Goal: Task Accomplishment & Management: Complete application form

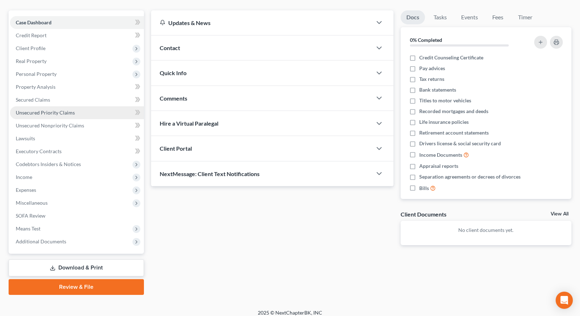
scroll to position [64, 0]
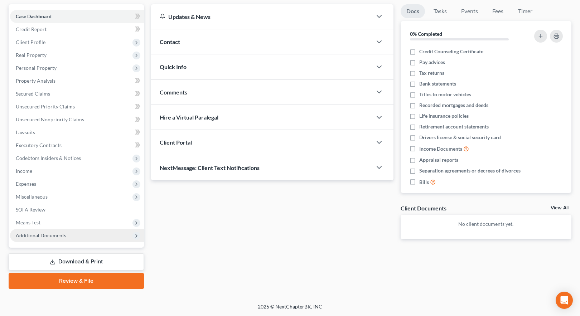
click at [56, 235] on span "Additional Documents" at bounding box center [41, 235] width 50 height 6
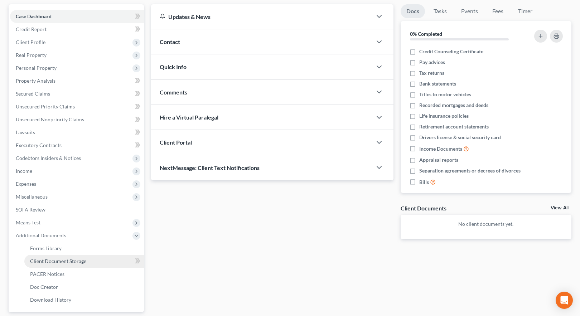
click at [61, 259] on span "Client Document Storage" at bounding box center [58, 261] width 56 height 6
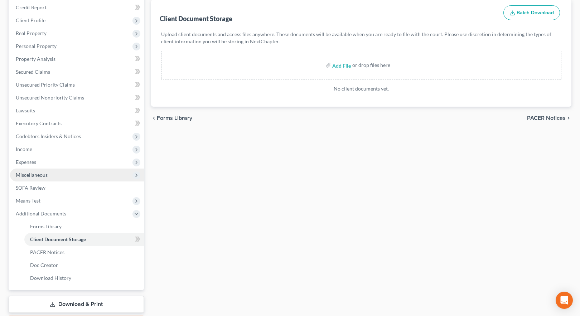
scroll to position [129, 0]
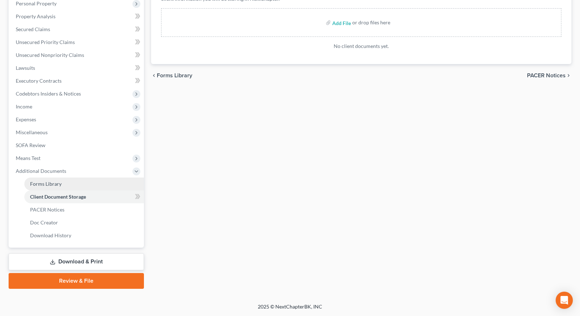
click at [51, 183] on span "Forms Library" at bounding box center [45, 184] width 31 height 6
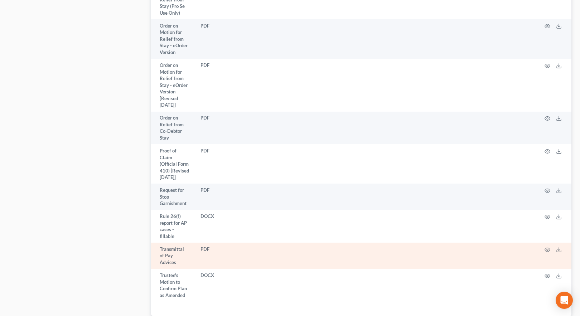
scroll to position [1831, 0]
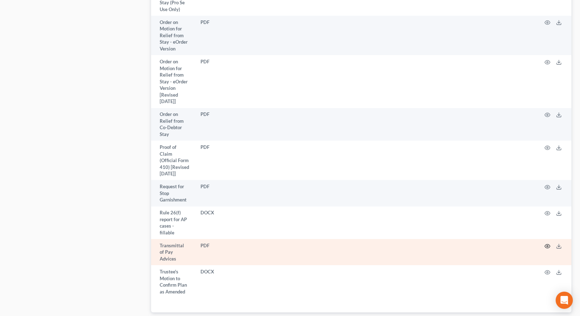
click at [545, 243] on icon "button" at bounding box center [547, 246] width 6 height 6
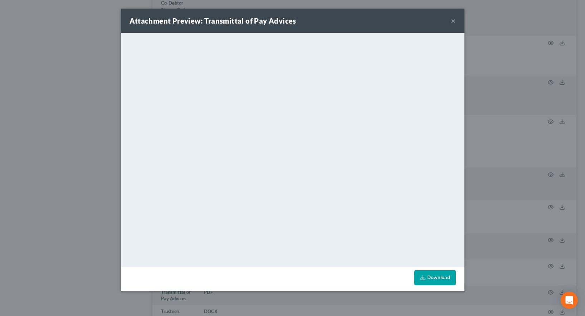
click at [453, 20] on button "×" at bounding box center [453, 20] width 5 height 9
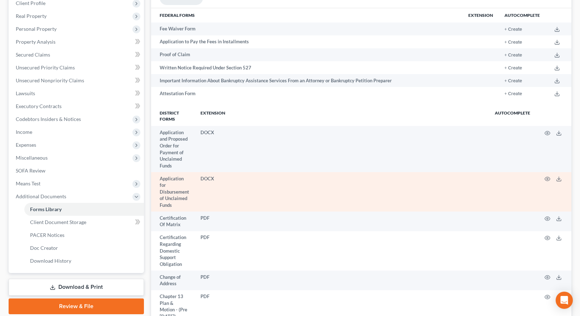
scroll to position [0, 0]
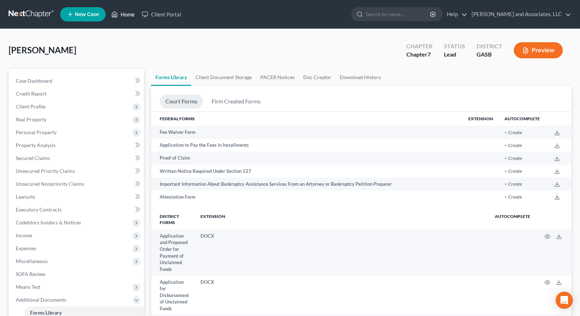
click at [126, 13] on link "Home" at bounding box center [123, 14] width 30 height 13
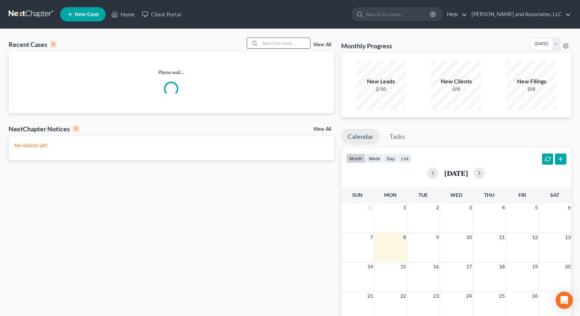
click at [294, 43] on input "search" at bounding box center [285, 43] width 50 height 10
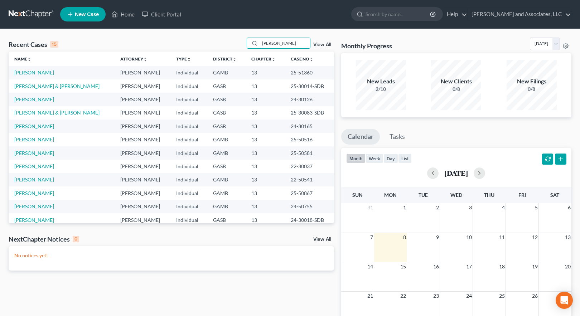
type input "[PERSON_NAME]"
click at [43, 138] on link "[PERSON_NAME]" at bounding box center [34, 139] width 40 height 6
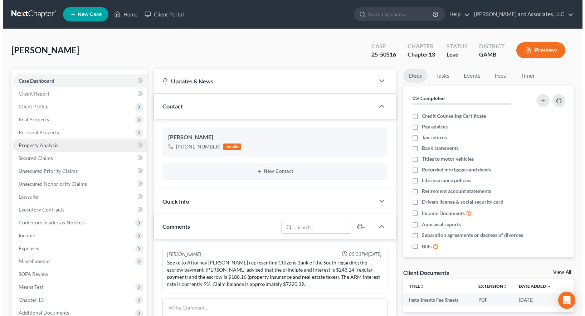
scroll to position [805, 0]
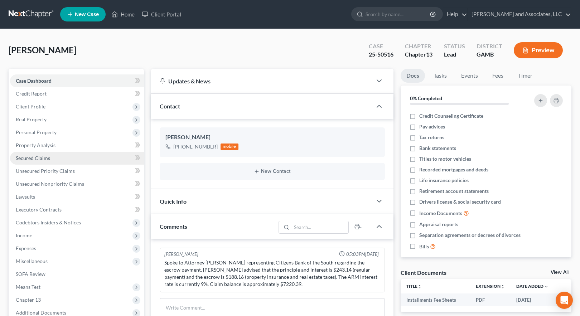
click at [43, 157] on span "Secured Claims" at bounding box center [33, 158] width 34 height 6
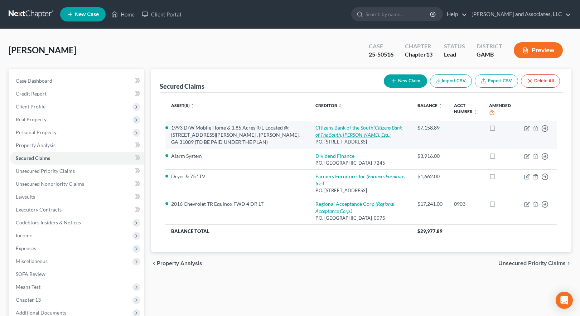
click at [336, 127] on link "Citizens Bank of the South (Citizens Bank of The South, [PERSON_NAME], Esq.)" at bounding box center [358, 131] width 87 height 13
select select "10"
select select "0"
select select "1"
select select "0"
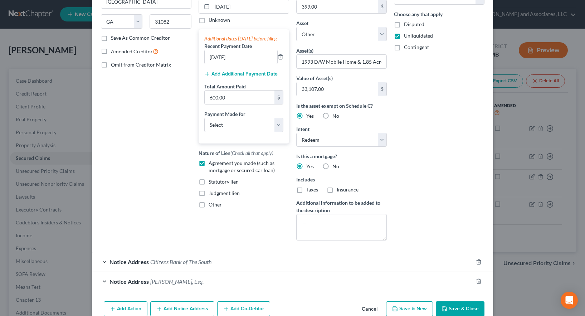
scroll to position [141, 0]
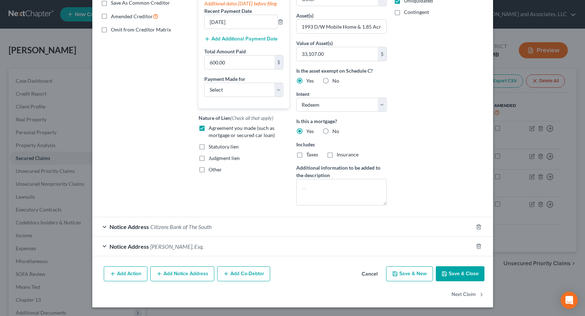
click at [213, 227] on div "Notice Address Citizens Bank of The South" at bounding box center [282, 226] width 381 height 19
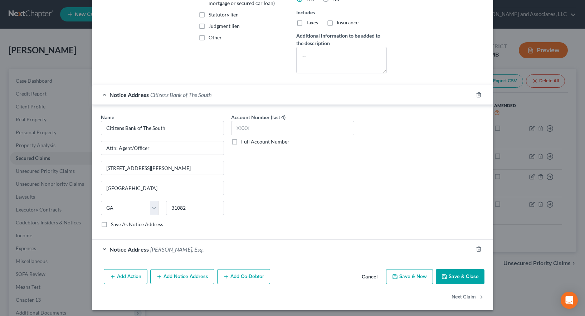
scroll to position [276, 0]
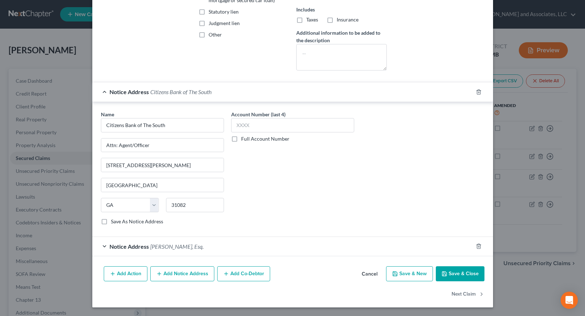
click at [158, 247] on span "[PERSON_NAME], Esq." at bounding box center [176, 246] width 53 height 7
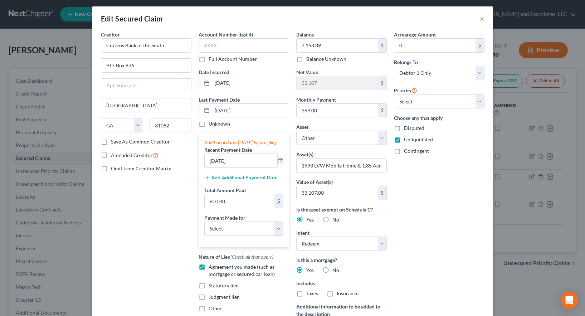
scroll to position [0, 0]
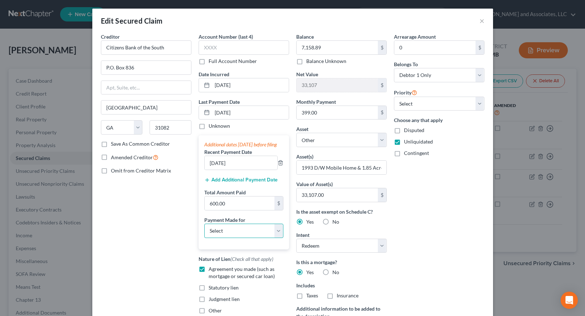
click at [279, 237] on select "Select Car Credit Card Loan Repayment Mortgage Other Suppliers Or Vendors" at bounding box center [243, 231] width 79 height 14
click at [437, 248] on div "Arrearage Amount 0 $ Belongs To * Select Debtor 1 Only Debtor 2 Only Debtor 1 A…" at bounding box center [439, 192] width 98 height 319
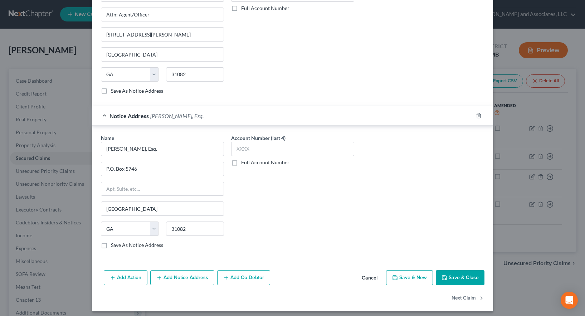
scroll to position [410, 0]
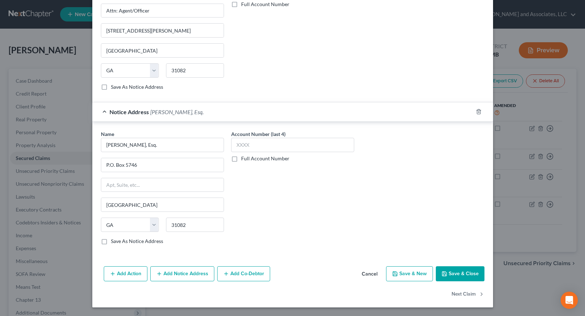
click at [451, 272] on button "Save & Close" at bounding box center [460, 273] width 49 height 15
select select
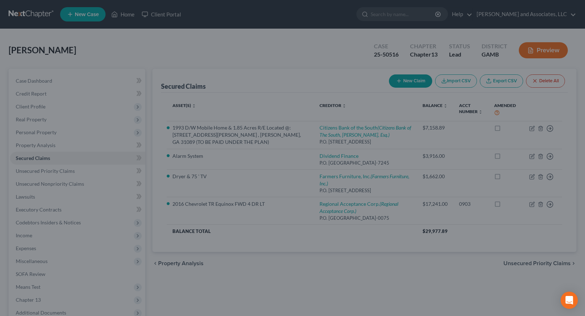
scroll to position [385, 0]
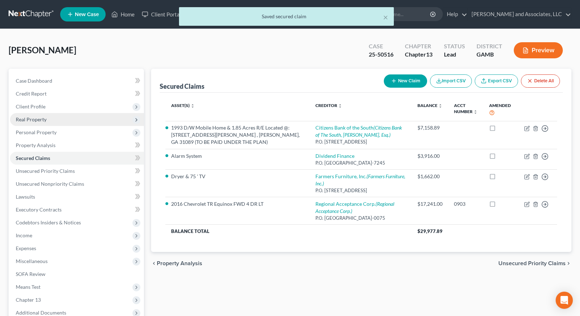
click at [40, 120] on span "Real Property" at bounding box center [31, 119] width 31 height 6
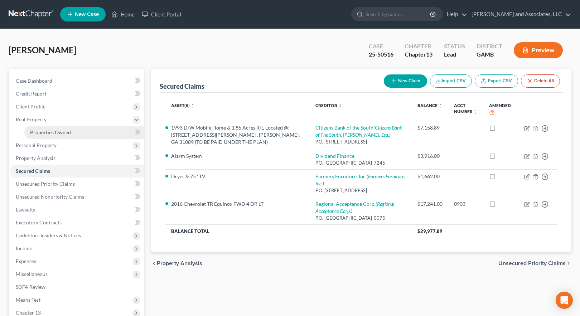
click at [60, 132] on span "Properties Owned" at bounding box center [50, 132] width 41 height 6
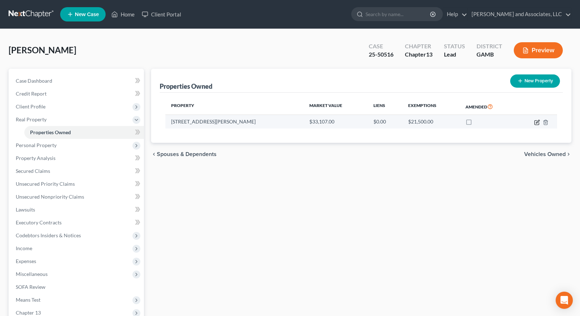
click at [536, 122] on icon "button" at bounding box center [537, 123] width 6 height 6
select select "10"
select select "0"
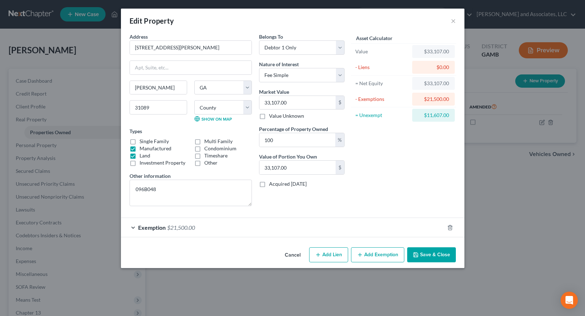
click at [256, 226] on div "Exemption $21,500.00" at bounding box center [283, 227] width 324 height 19
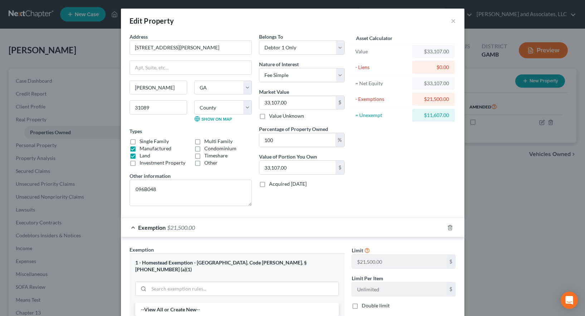
click at [393, 156] on div "Asset Calculator Value $33,107.00 - Liens $0.00 = Net Equity $33,107.00 - Exemp…" at bounding box center [403, 122] width 111 height 179
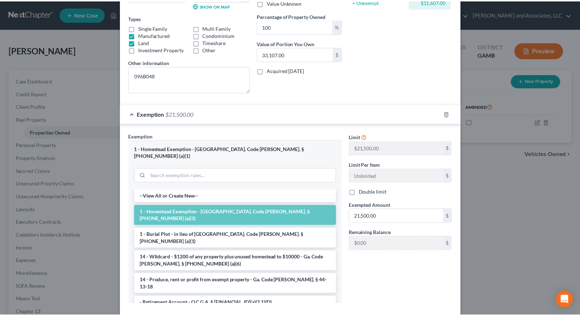
scroll to position [146, 0]
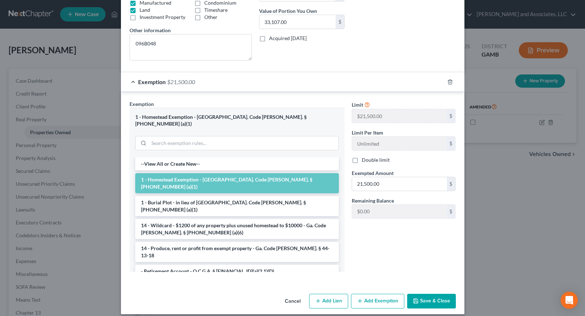
click at [431, 297] on button "Save & Close" at bounding box center [431, 301] width 49 height 15
